Goal: Find specific page/section: Find specific page/section

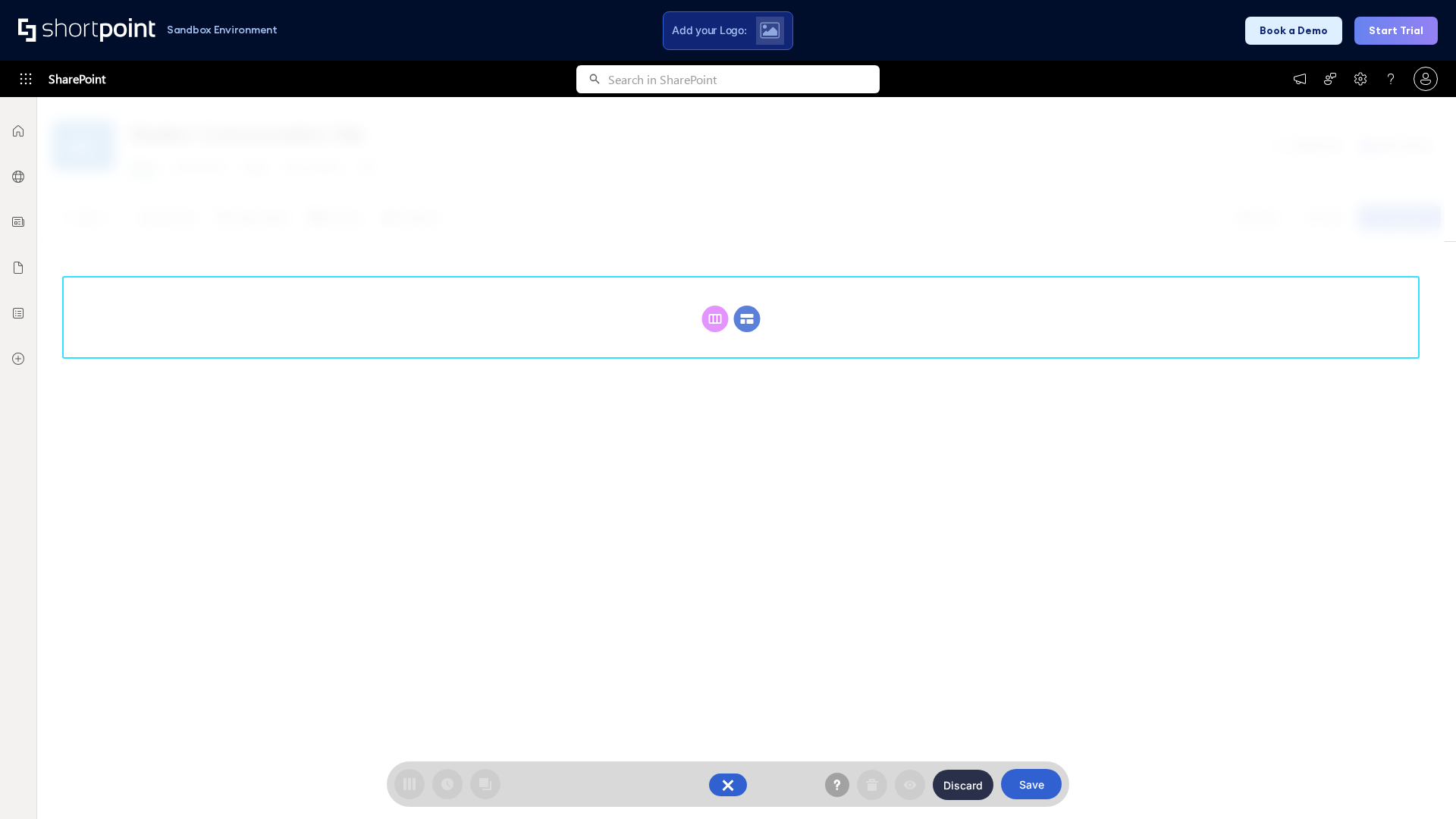
click at [747, 319] on circle at bounding box center [747, 319] width 27 height 27
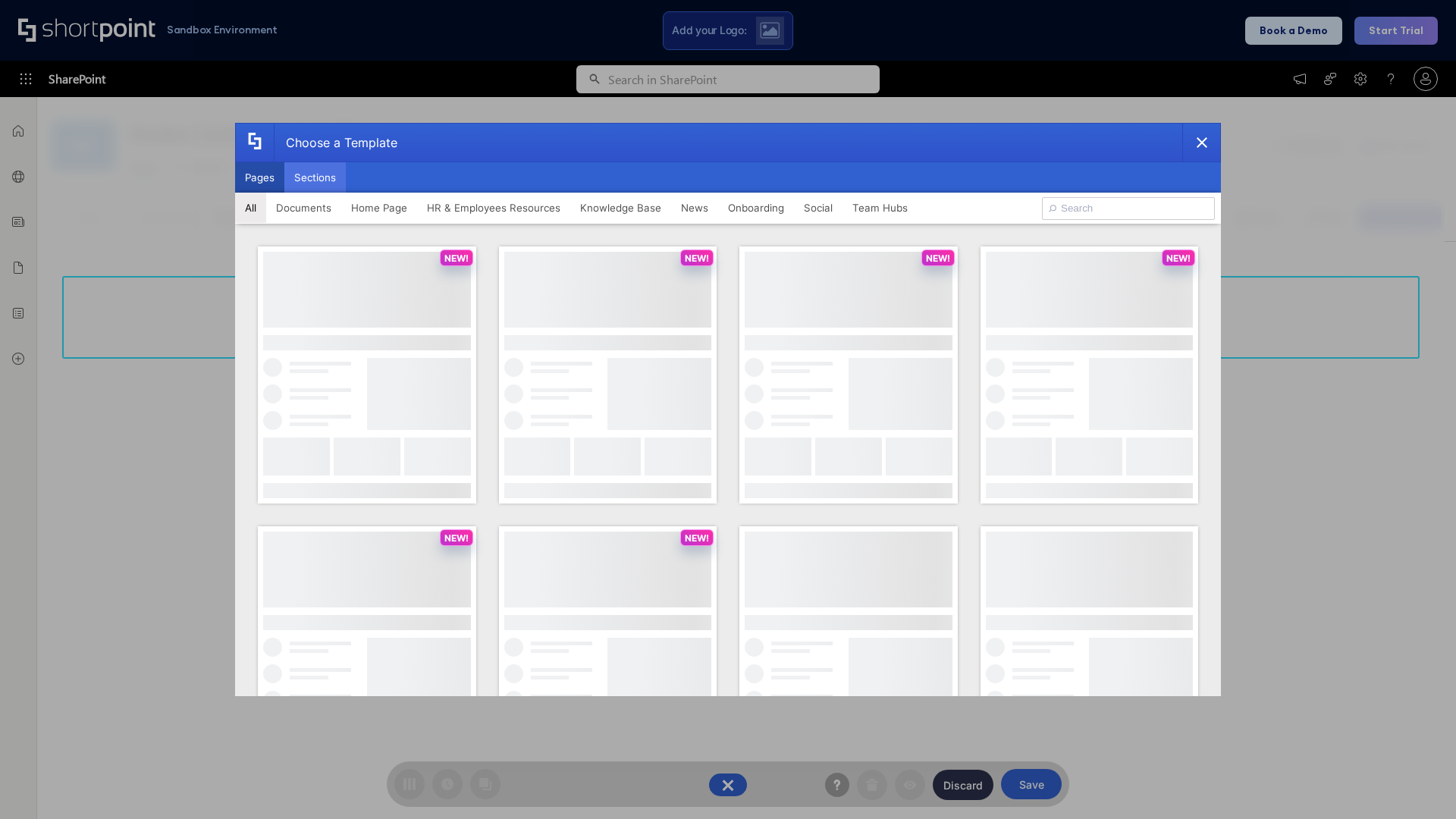
click at [315, 178] on button "Sections" at bounding box center [314, 177] width 61 height 30
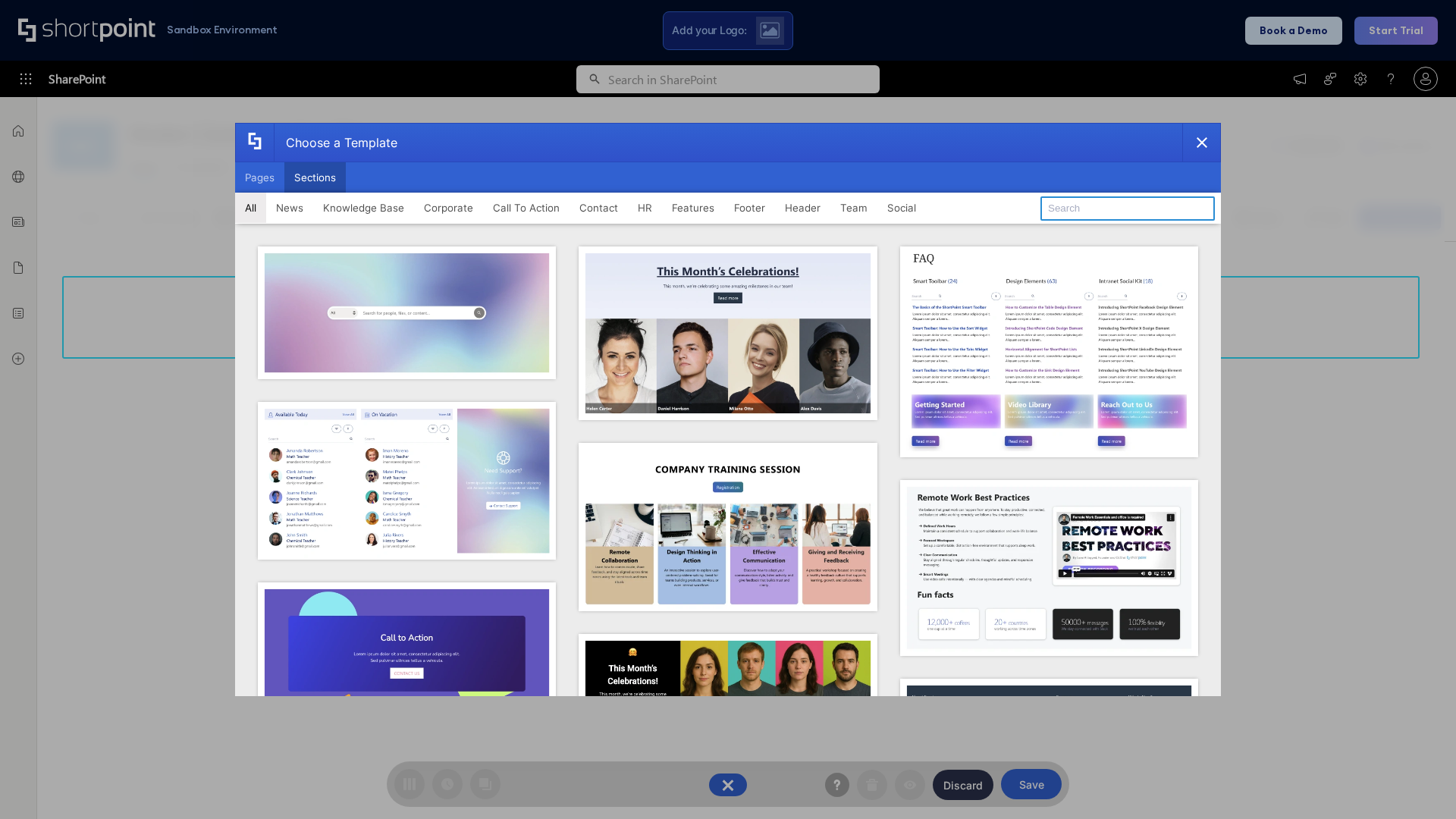
type input "Employee Spotlight 1"
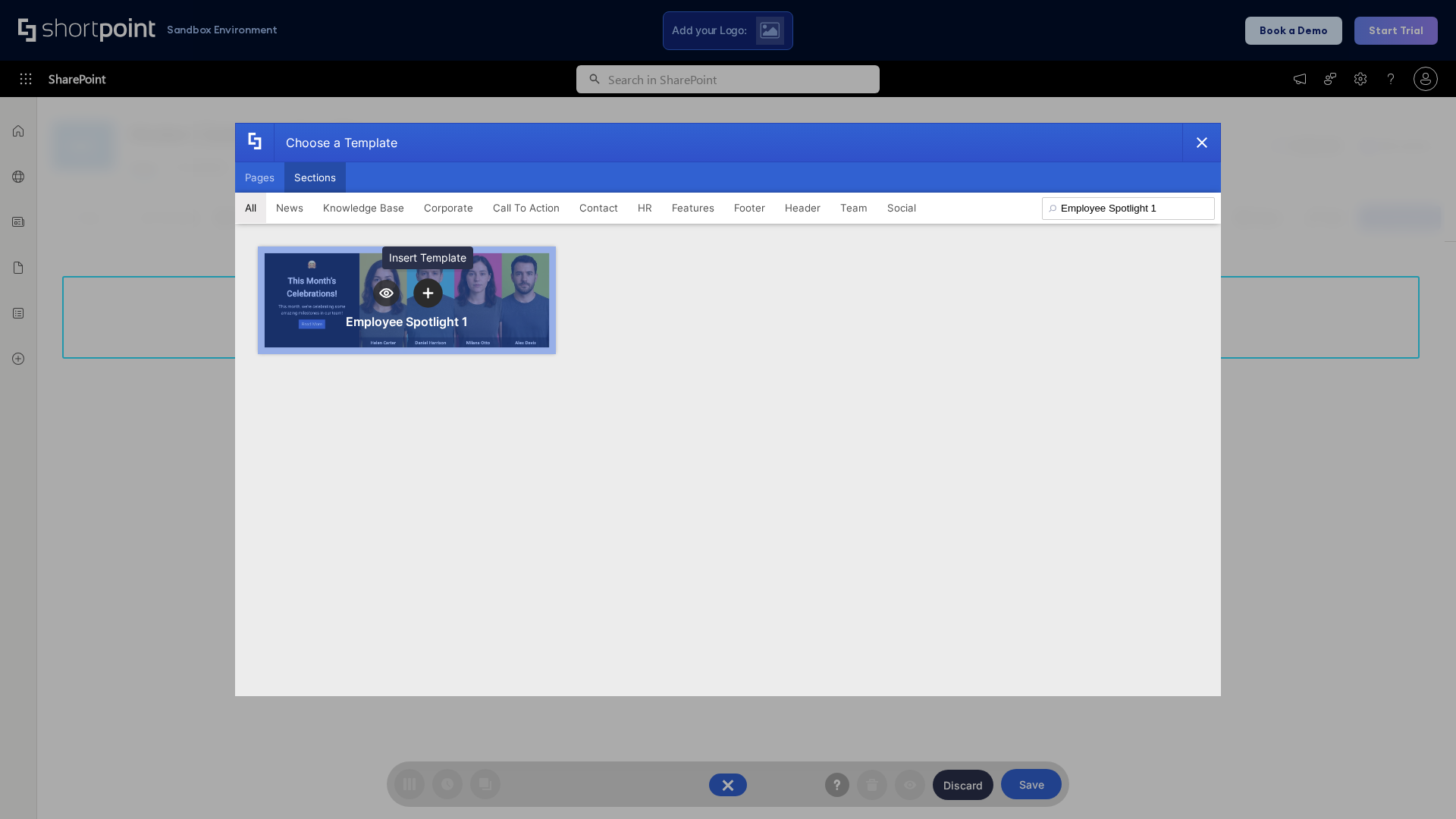
click at [428, 293] on icon "template selector" at bounding box center [428, 293] width 11 height 11
